Goal: Task Accomplishment & Management: Complete application form

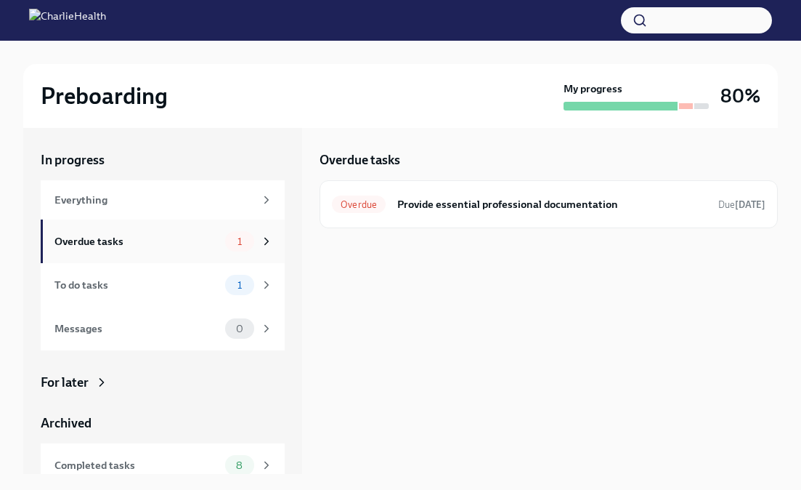
click at [185, 243] on div "Overdue tasks" at bounding box center [136, 241] width 165 height 16
click at [496, 206] on h6 "Provide essential professional documentation" at bounding box center [552, 204] width 310 height 16
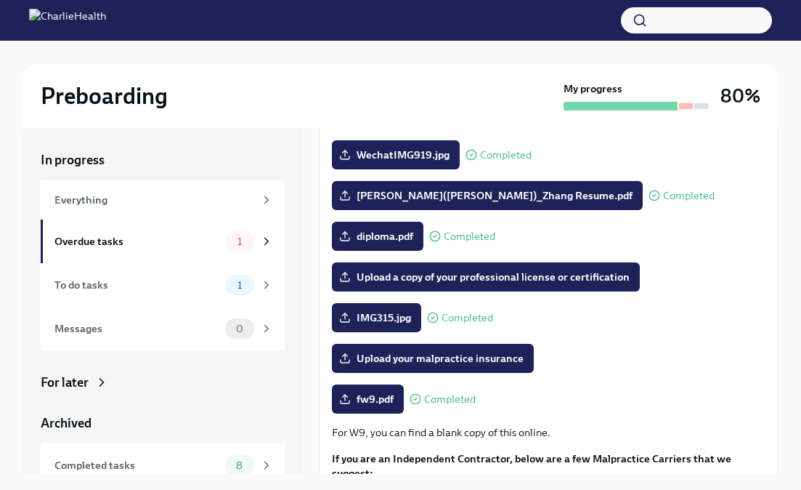
scroll to position [298, 0]
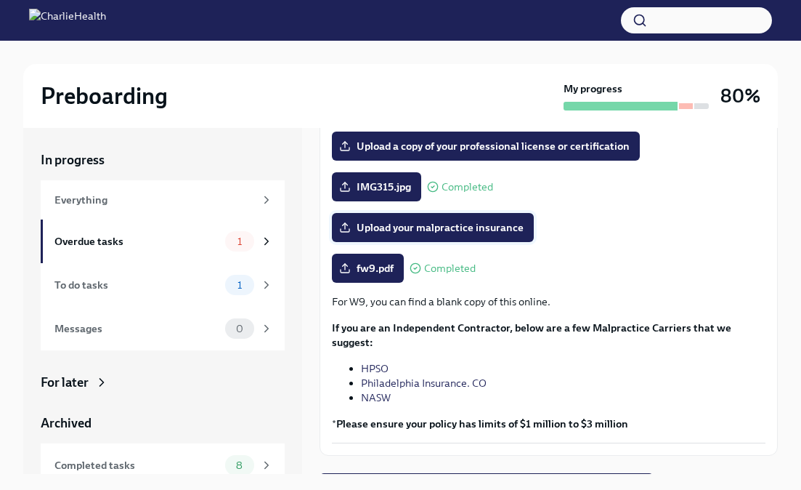
click at [373, 223] on span "Upload your malpractice insurance" at bounding box center [433, 227] width 182 height 15
click at [0, 0] on input "Upload your malpractice insurance" at bounding box center [0, 0] width 0 height 0
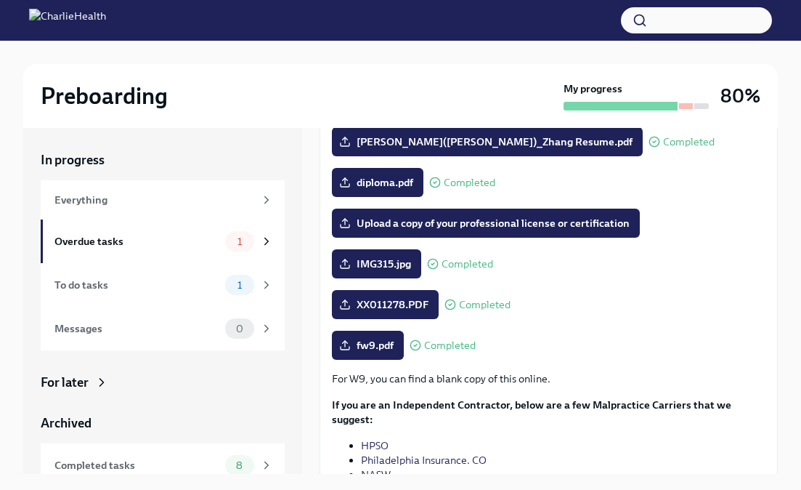
scroll to position [222, 0]
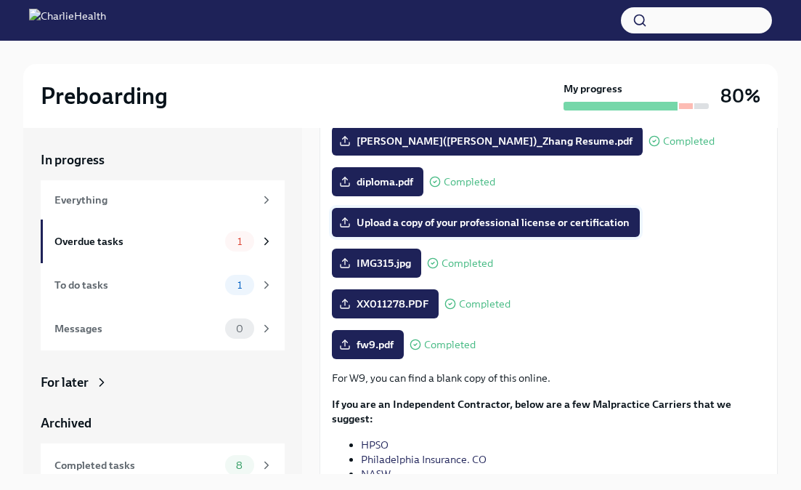
click at [595, 230] on label "Upload a copy of your professional license or certification" at bounding box center [486, 222] width 308 height 29
click at [0, 0] on input "Upload a copy of your professional license or certification" at bounding box center [0, 0] width 0 height 0
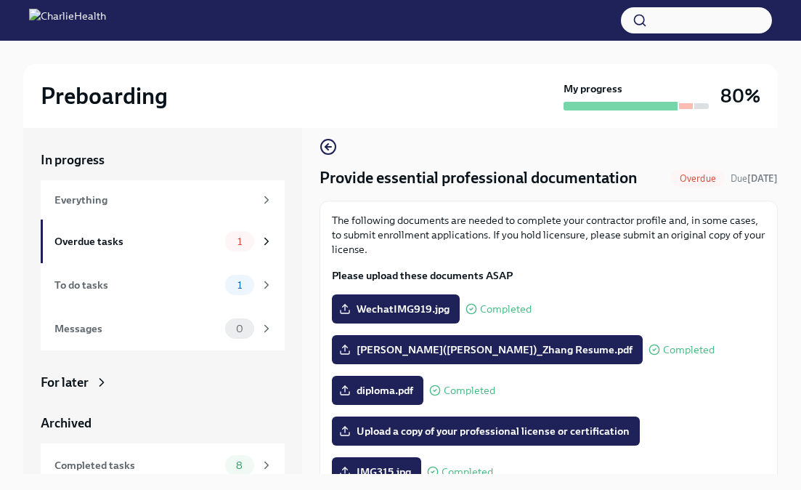
scroll to position [0, 0]
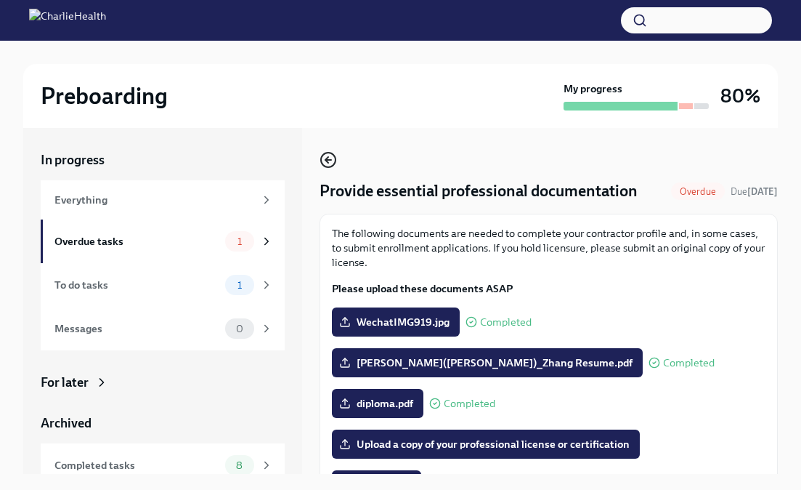
click at [327, 163] on icon "button" at bounding box center [328, 159] width 17 height 17
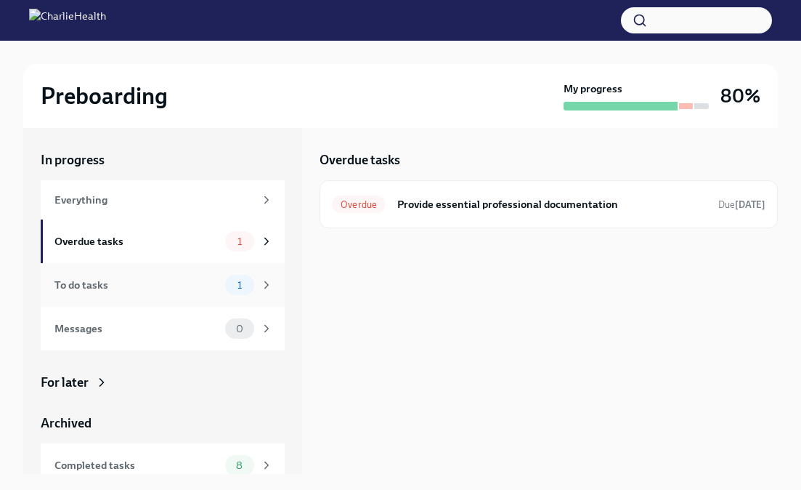
click at [206, 287] on div "To do tasks" at bounding box center [136, 285] width 165 height 16
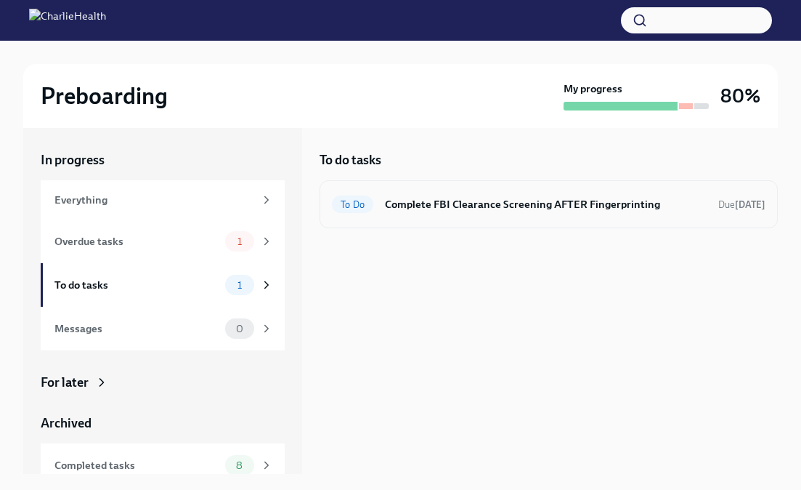
click at [451, 217] on div "To Do Complete FBI Clearance Screening AFTER Fingerprinting Due [DATE]" at bounding box center [549, 204] width 458 height 48
click at [445, 207] on h6 "Complete FBI Clearance Screening AFTER Fingerprinting" at bounding box center [546, 204] width 322 height 16
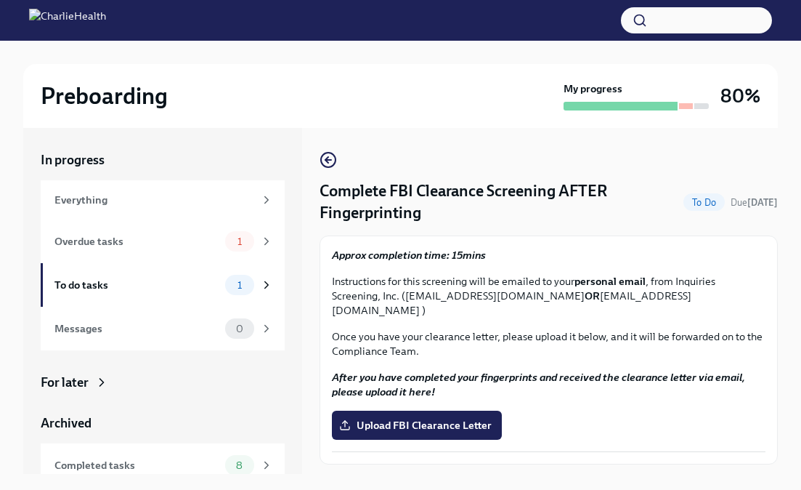
drag, startPoint x: 405, startPoint y: 297, endPoint x: 581, endPoint y: 297, distance: 175.1
click at [581, 297] on p "Instructions for this screening will be emailed to your personal email , from I…" at bounding box center [549, 296] width 434 height 44
copy p "[EMAIL_ADDRESS][DOMAIN_NAME]"
click at [153, 253] on div "Overdue tasks 1" at bounding box center [163, 241] width 244 height 44
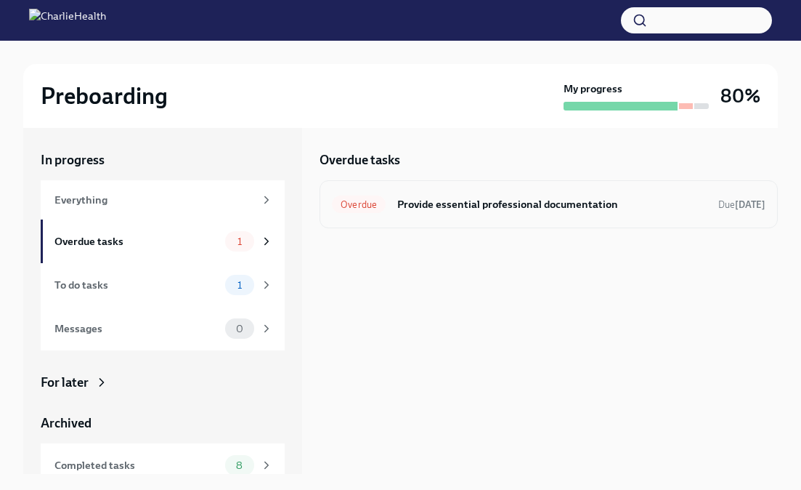
click at [462, 204] on h6 "Provide essential professional documentation" at bounding box center [552, 204] width 310 height 16
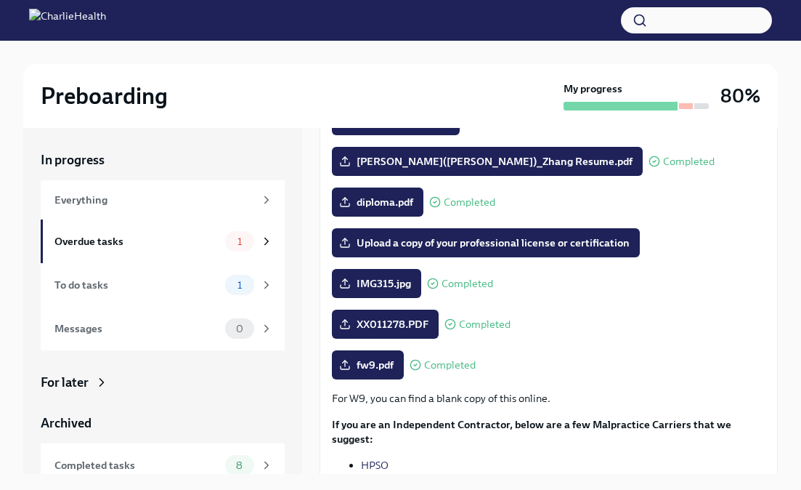
scroll to position [312, 0]
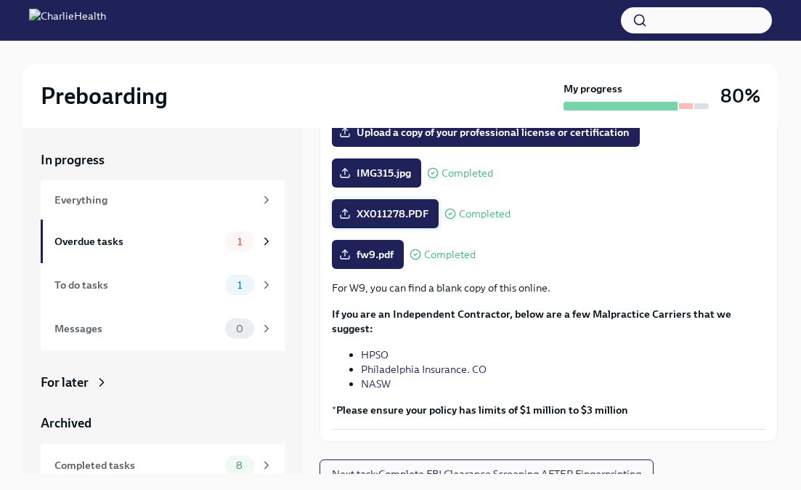
click at [410, 214] on span "XX011278.PDF" at bounding box center [385, 213] width 86 height 15
click at [0, 0] on input "XX011278.PDF" at bounding box center [0, 0] width 0 height 0
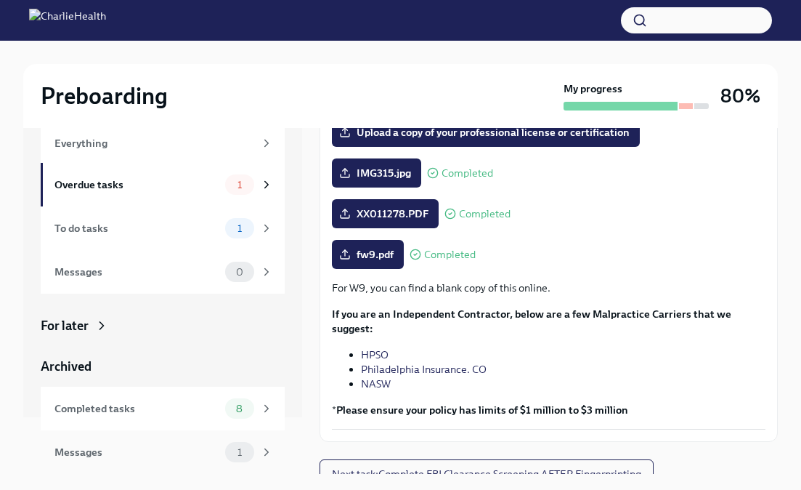
click at [211, 448] on div "Messages" at bounding box center [136, 452] width 165 height 16
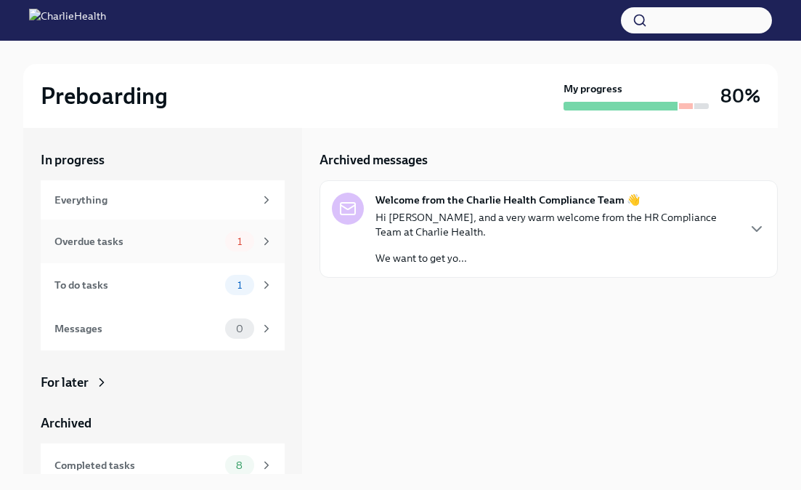
click at [194, 248] on div "Overdue tasks" at bounding box center [136, 241] width 165 height 16
